Goal: Task Accomplishment & Management: Use online tool/utility

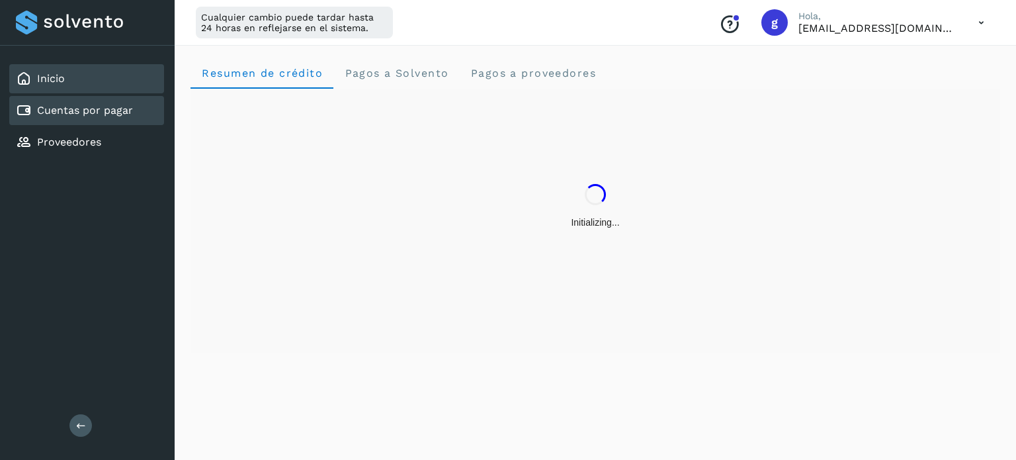
click at [101, 107] on link "Cuentas por pagar" at bounding box center [85, 110] width 96 height 13
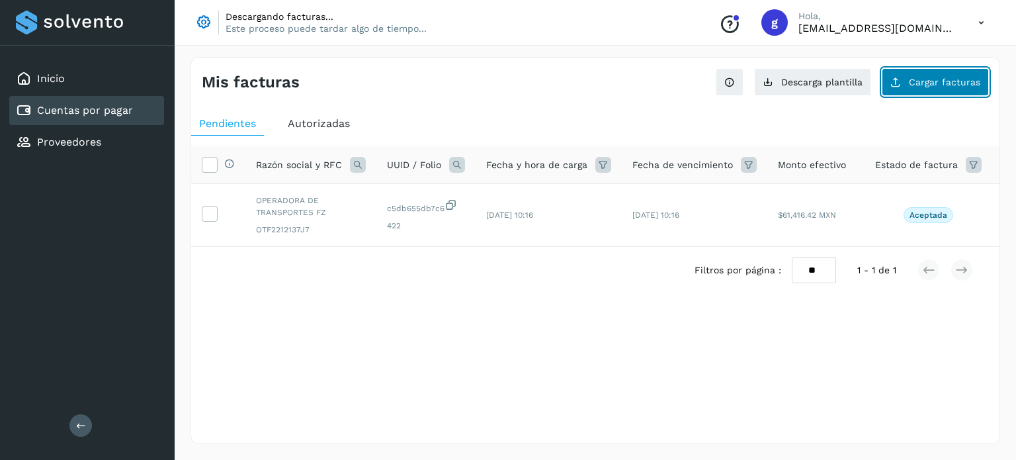
click at [957, 82] on span "Cargar facturas" at bounding box center [944, 81] width 71 height 9
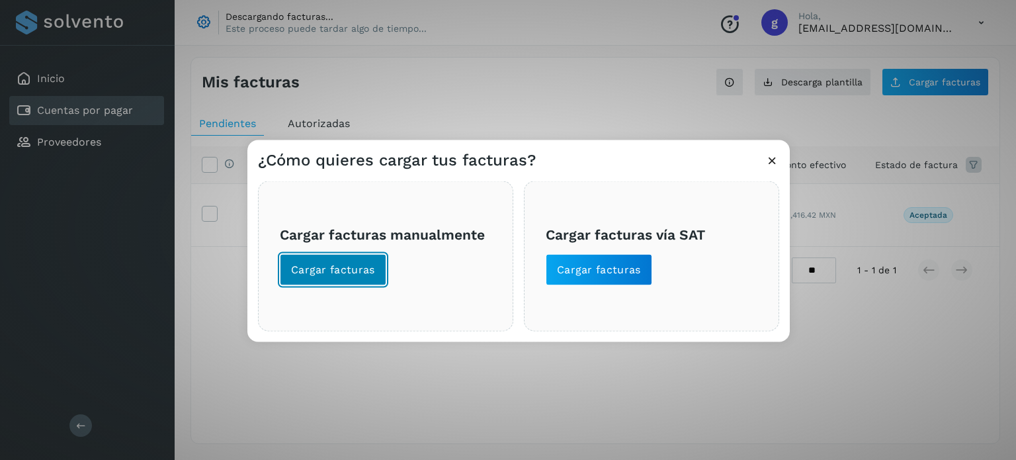
click at [326, 280] on button "Cargar facturas" at bounding box center [333, 269] width 107 height 32
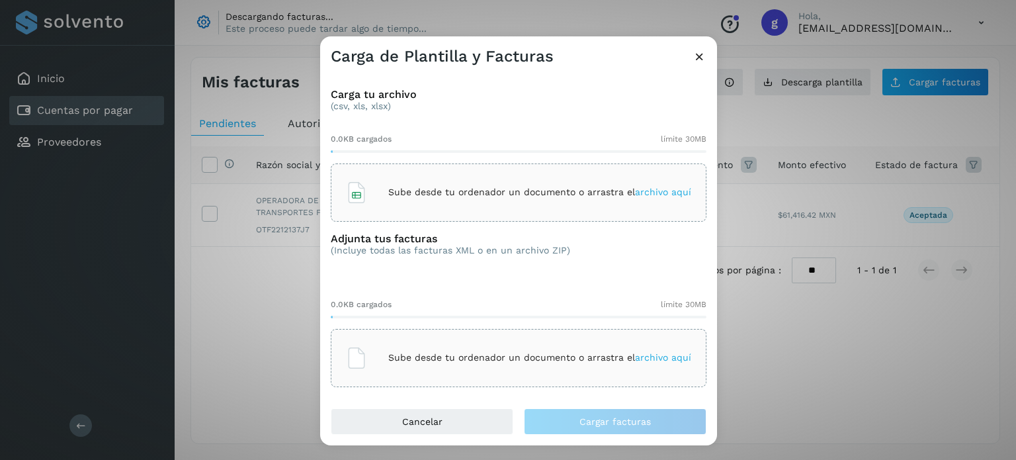
click at [650, 194] on span "archivo aquí" at bounding box center [663, 192] width 56 height 11
click at [650, 358] on span "archivo aquí" at bounding box center [663, 357] width 56 height 11
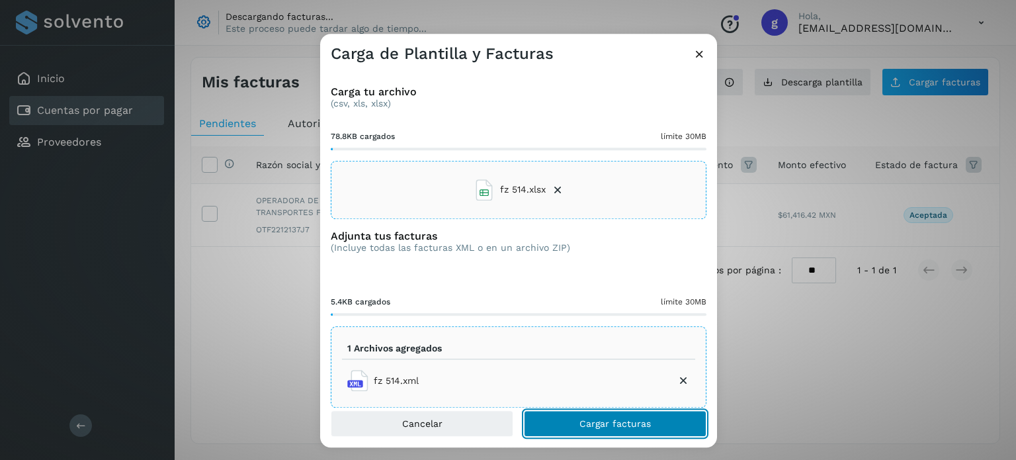
click at [574, 431] on button "Cargar facturas" at bounding box center [615, 423] width 183 height 26
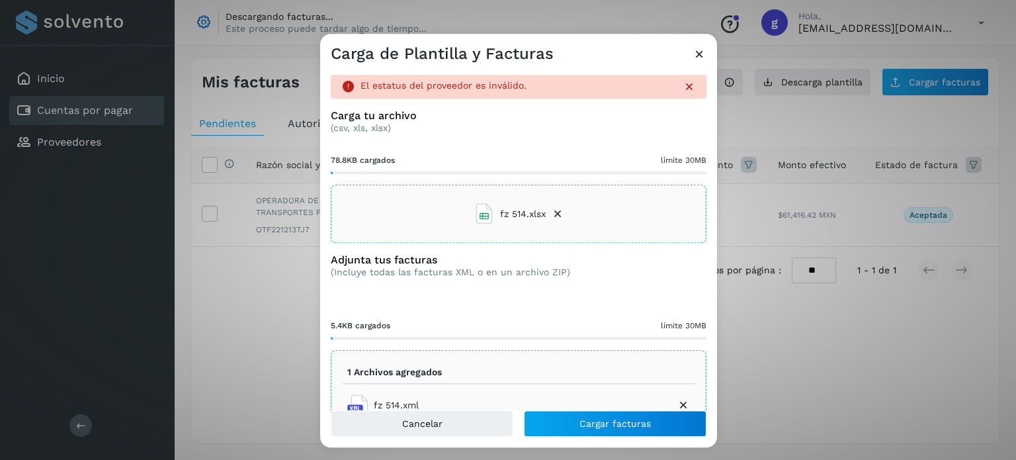
click at [697, 54] on icon at bounding box center [700, 54] width 14 height 14
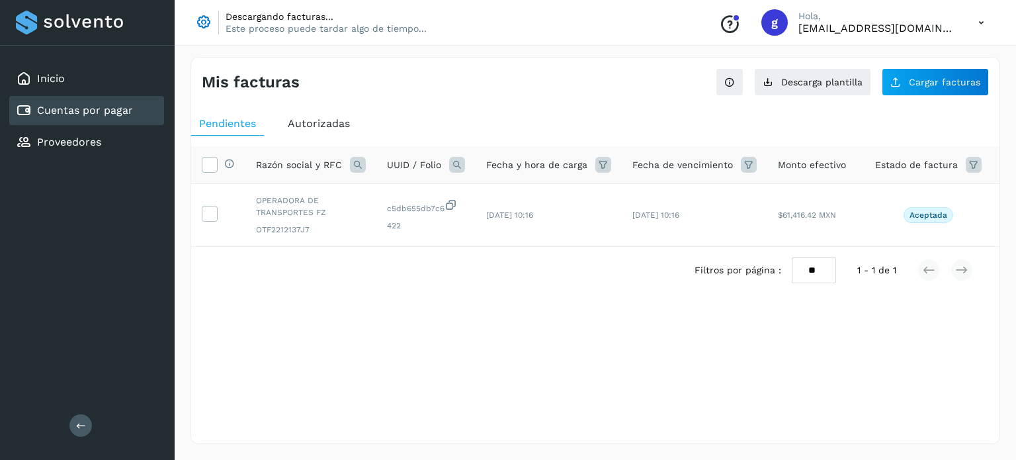
click at [987, 18] on icon at bounding box center [981, 22] width 27 height 27
click at [916, 81] on div "Cerrar sesión" at bounding box center [915, 85] width 157 height 25
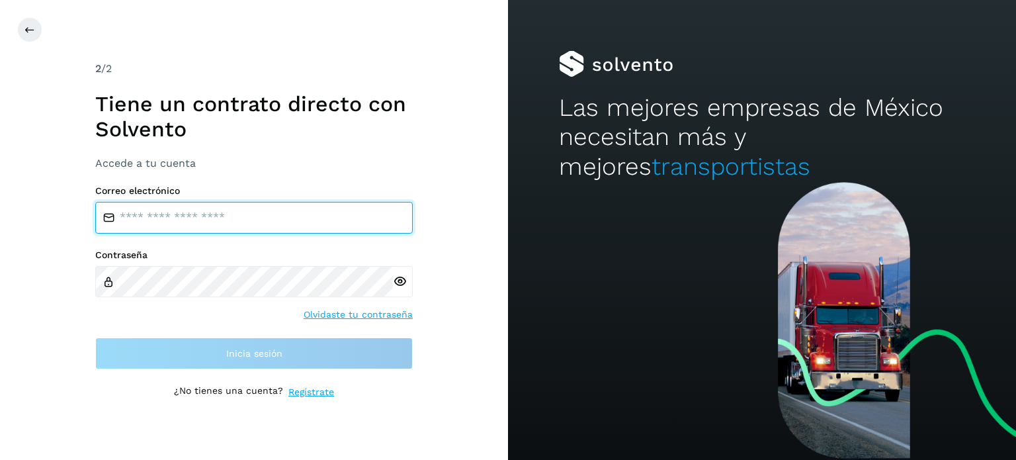
click at [232, 233] on input "email" at bounding box center [254, 218] width 318 height 32
type input "**********"
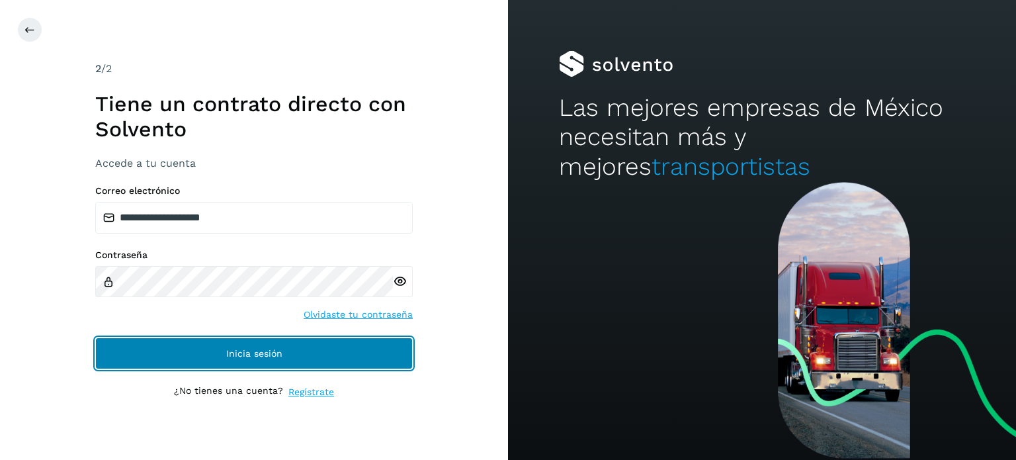
click at [245, 351] on span "Inicia sesión" at bounding box center [254, 353] width 56 height 9
